Goal: Find specific page/section: Find specific page/section

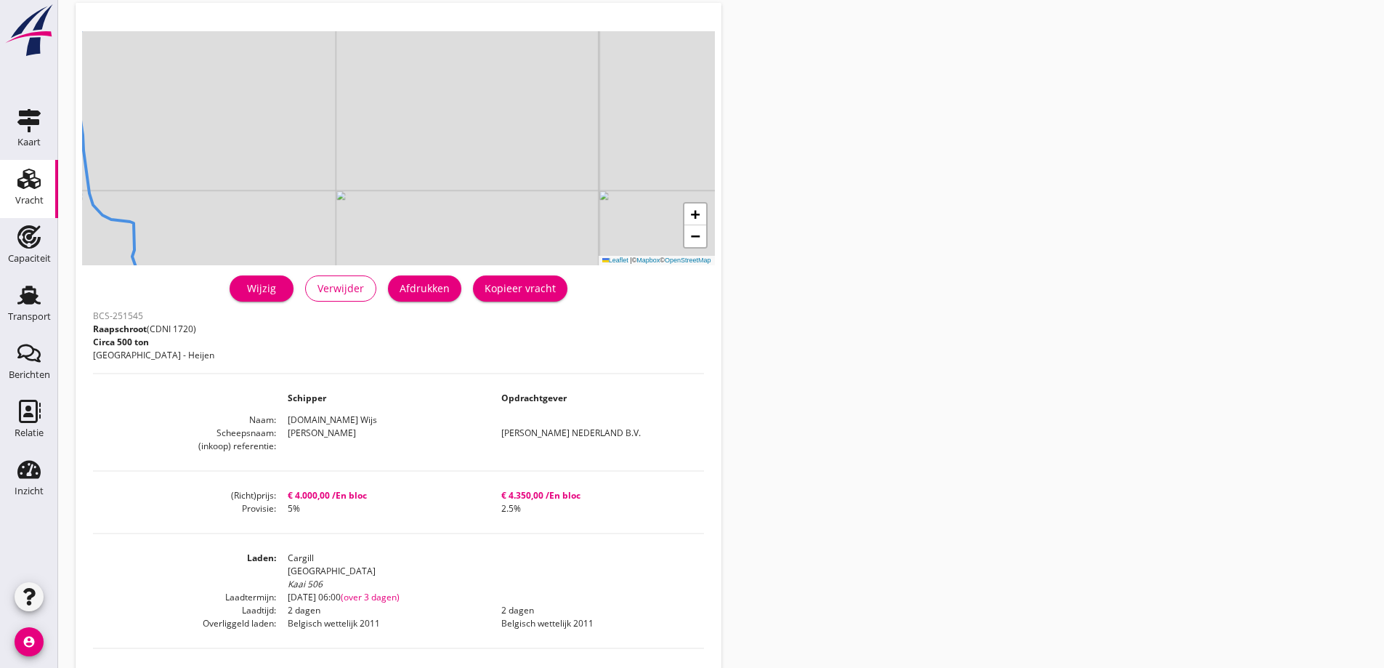
click at [33, 186] on use at bounding box center [28, 179] width 23 height 20
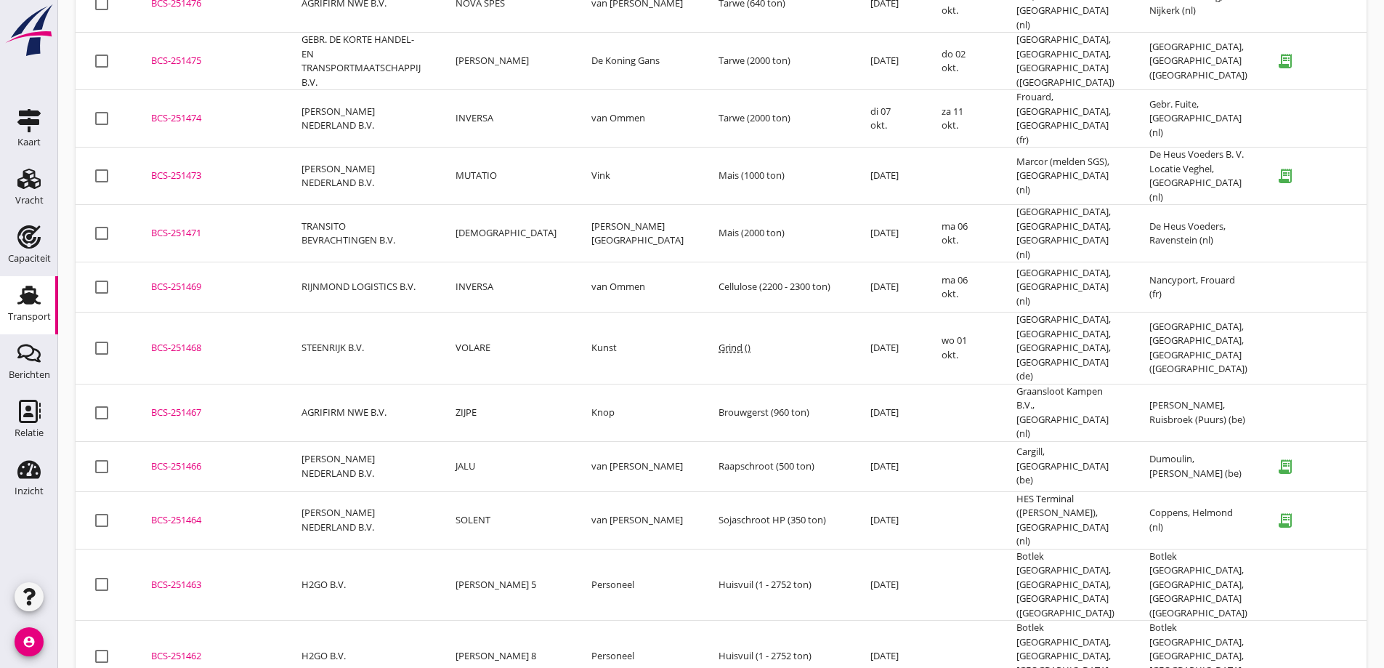
click at [0, 291] on link "Transport Transport" at bounding box center [29, 305] width 58 height 58
click at [4, 262] on link "Capaciteit Capaciteit" at bounding box center [29, 247] width 58 height 58
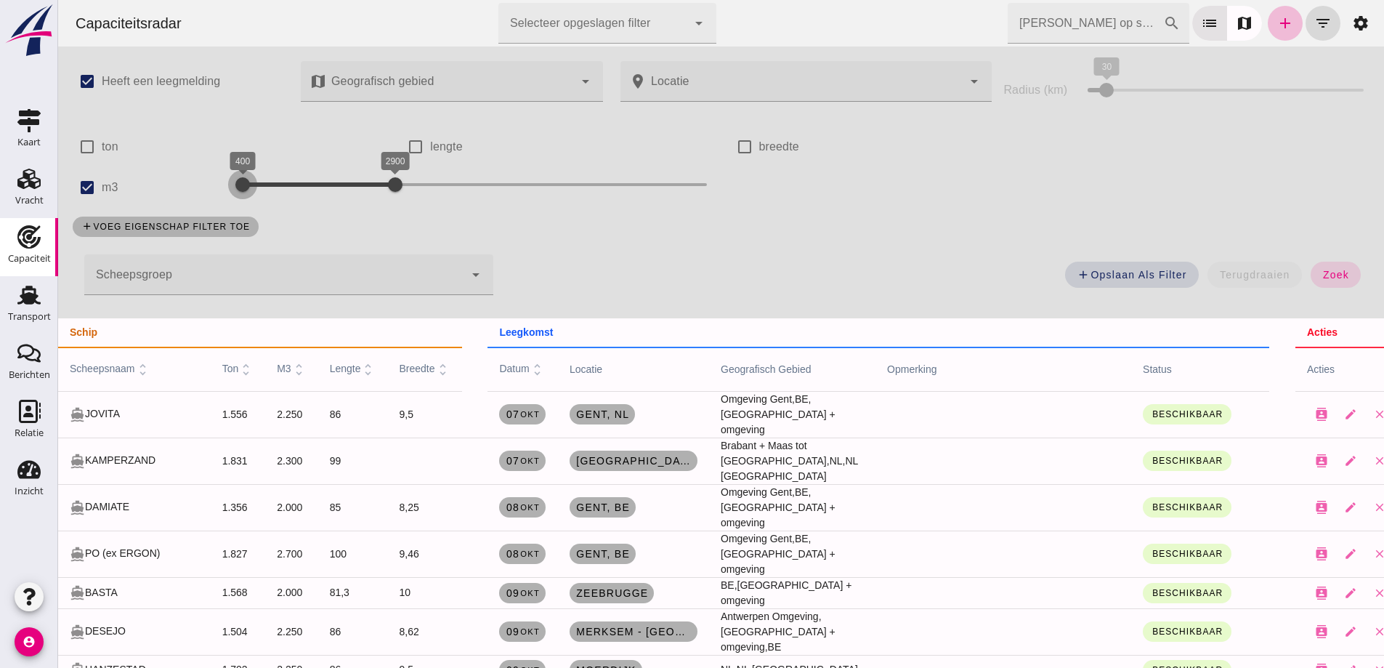
drag, startPoint x: 333, startPoint y: 187, endPoint x: 127, endPoint y: 211, distance: 207.7
click at [100, 213] on div "check_box Heeft een leegmelding map Geografisch gebied Geografisch gebied cance…" at bounding box center [721, 182] width 1326 height 272
click at [1329, 291] on div "add Opslaan als filter terugdraaien zoek" at bounding box center [940, 279] width 876 height 52
click at [1310, 264] on button "zoek" at bounding box center [1335, 275] width 50 height 26
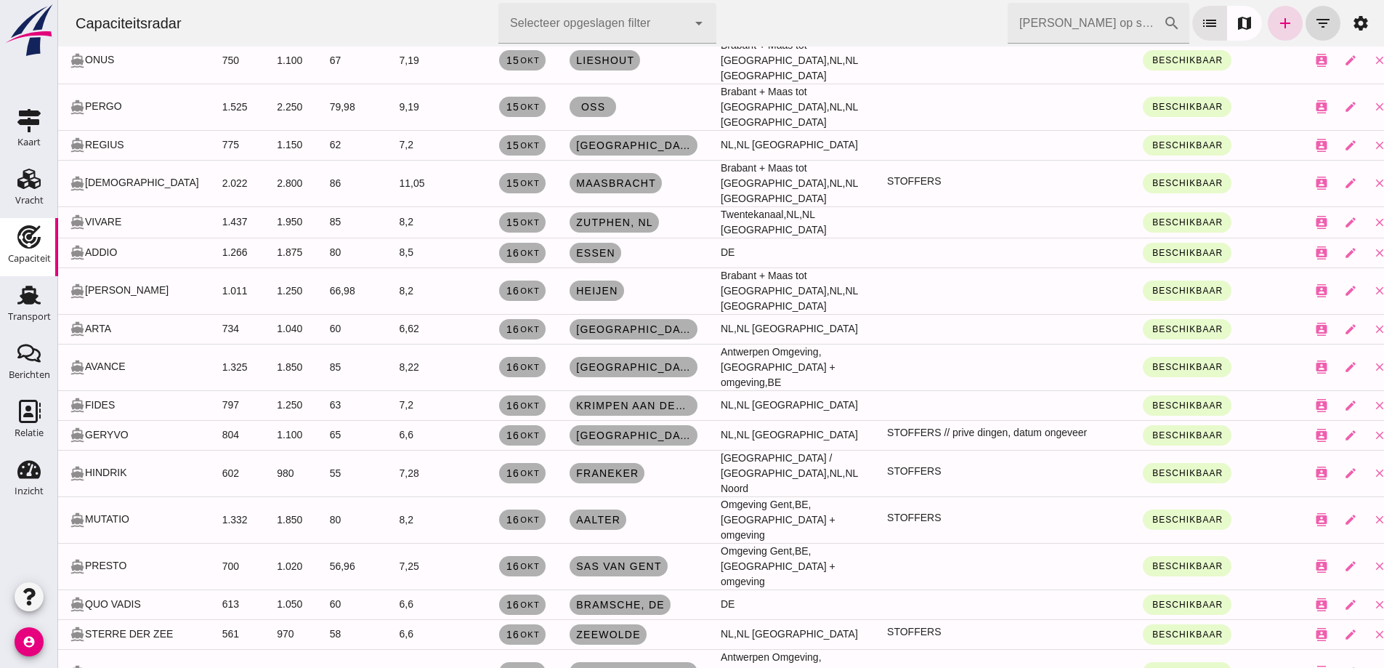
scroll to position [5012, 0]
